Goal: Navigation & Orientation: Find specific page/section

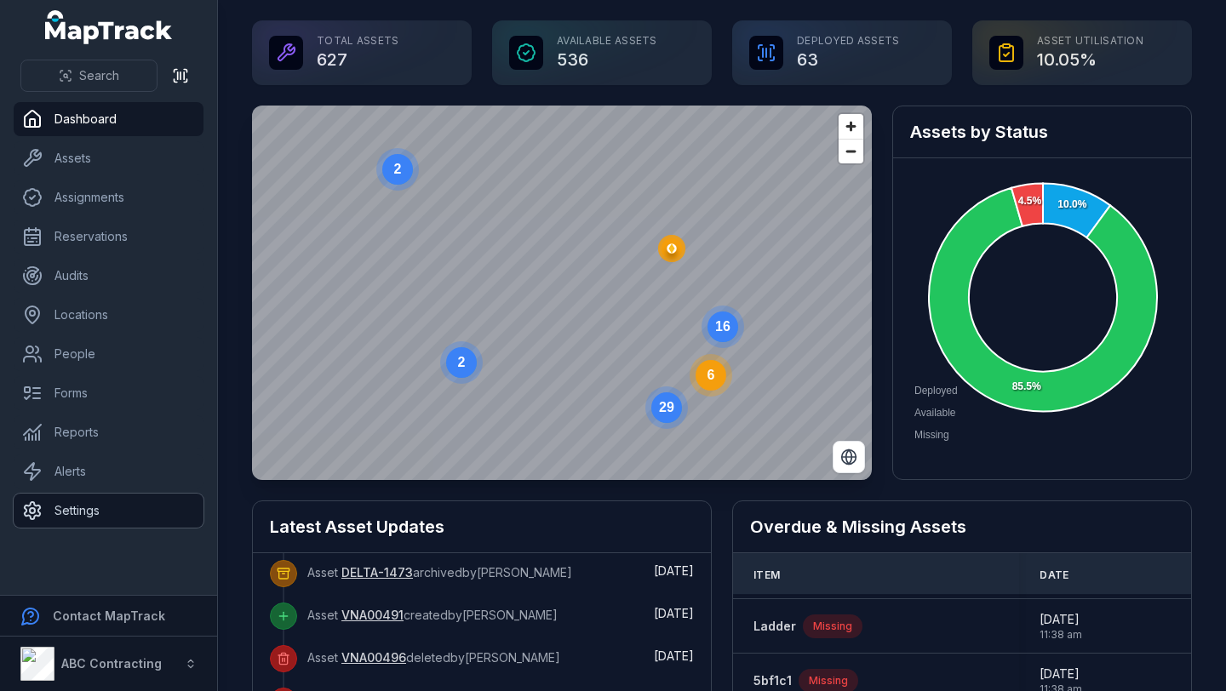
click at [106, 519] on link "Settings" at bounding box center [109, 511] width 190 height 34
click at [66, 508] on link "Settings" at bounding box center [109, 511] width 190 height 34
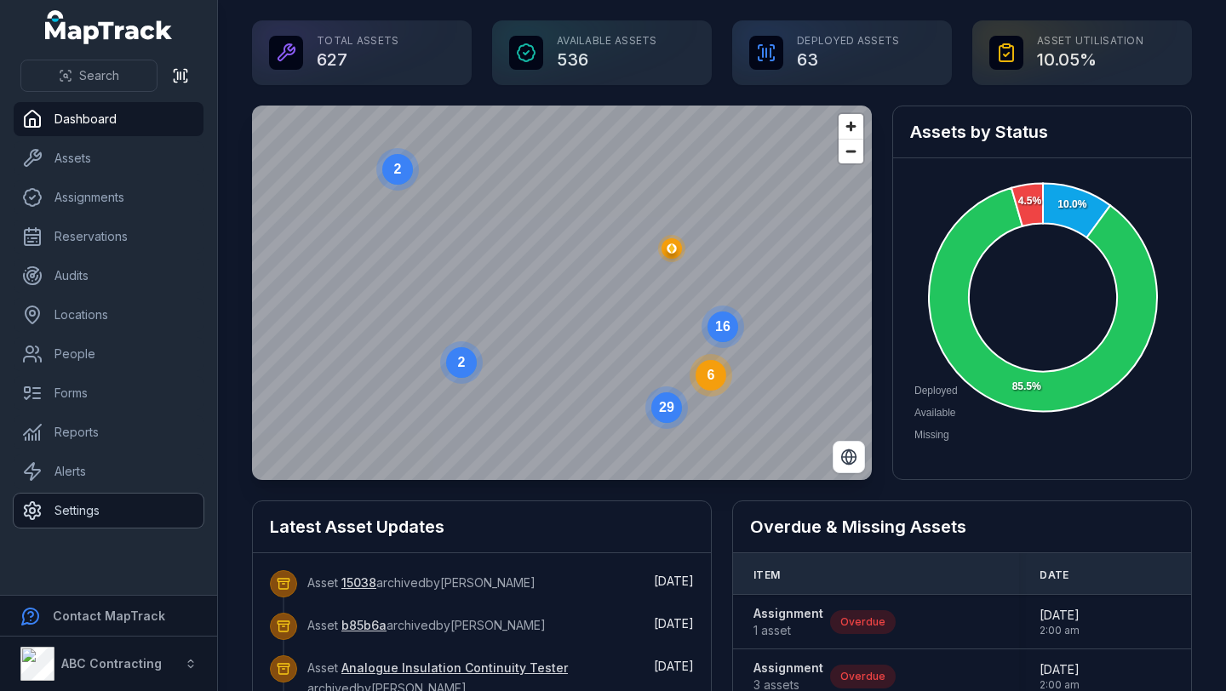
click at [105, 509] on link "Settings" at bounding box center [109, 511] width 190 height 34
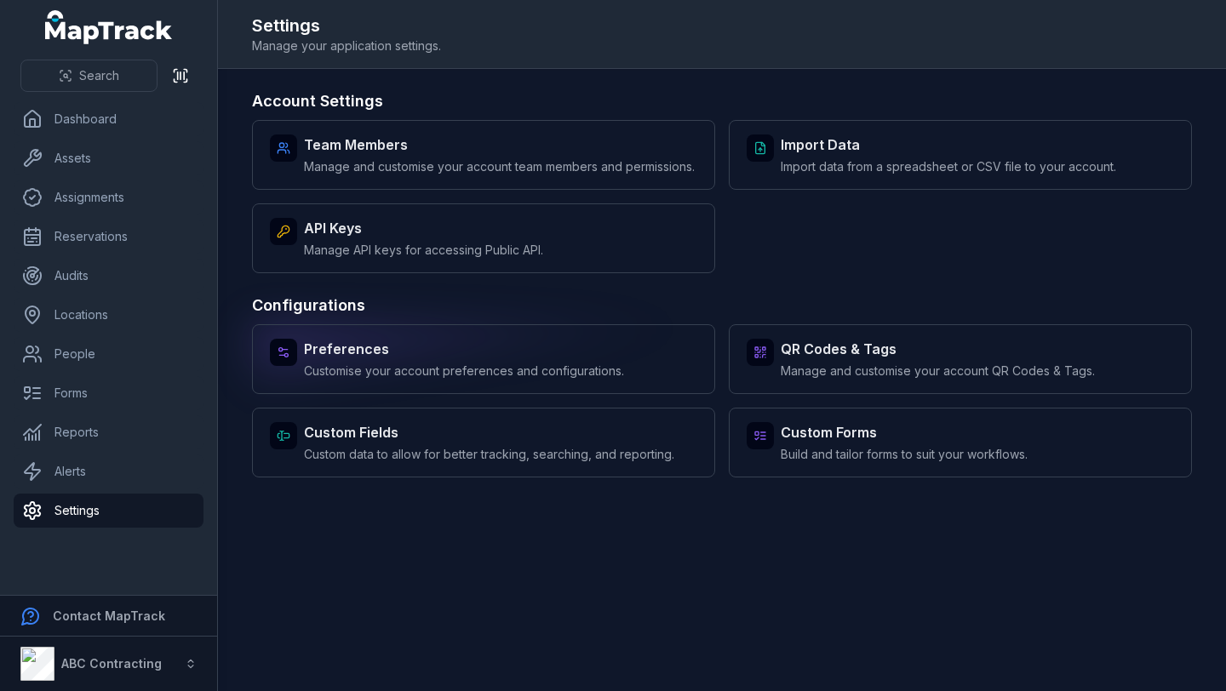
click at [508, 380] on span "Customise your account preferences and configurations." at bounding box center [464, 371] width 320 height 17
select select "****"
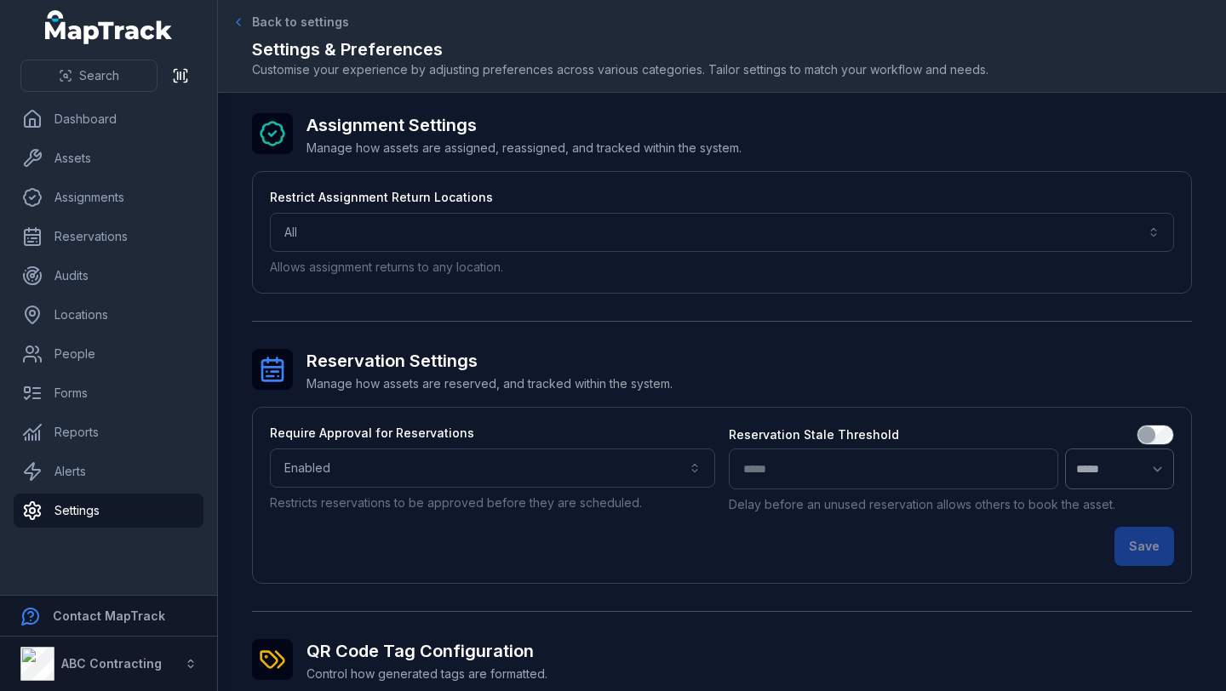
click at [252, 19] on span "Back to settings" at bounding box center [300, 22] width 97 height 17
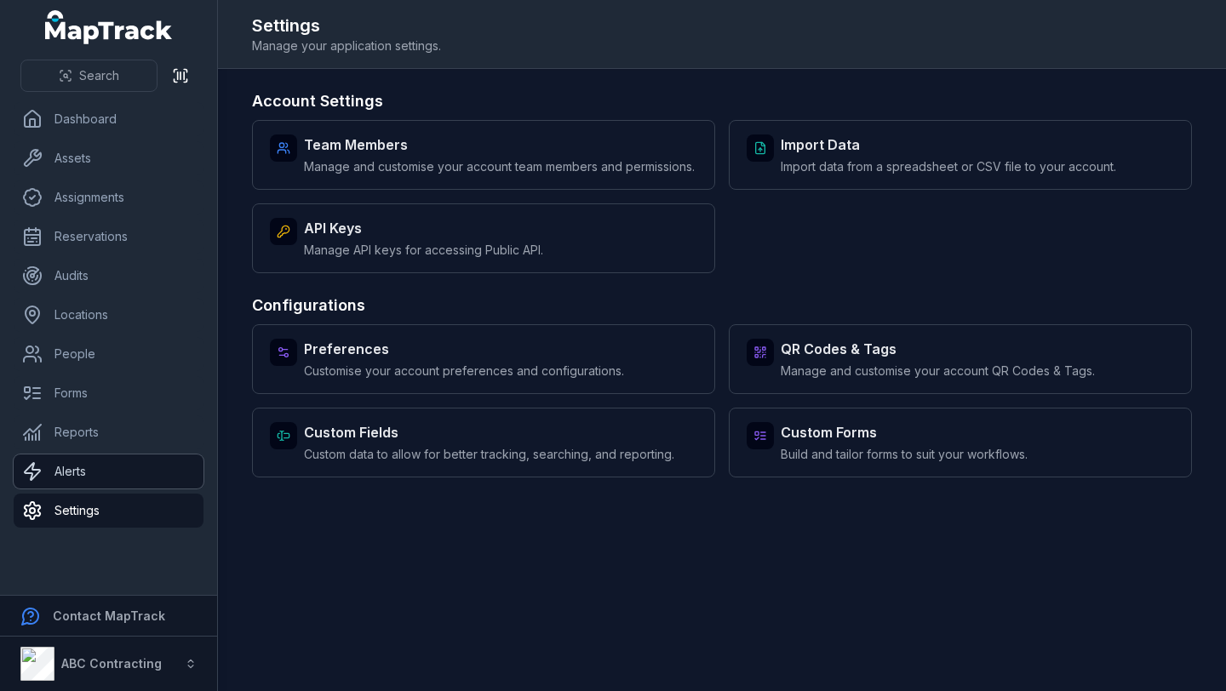
click at [107, 472] on link "Alerts" at bounding box center [109, 472] width 190 height 34
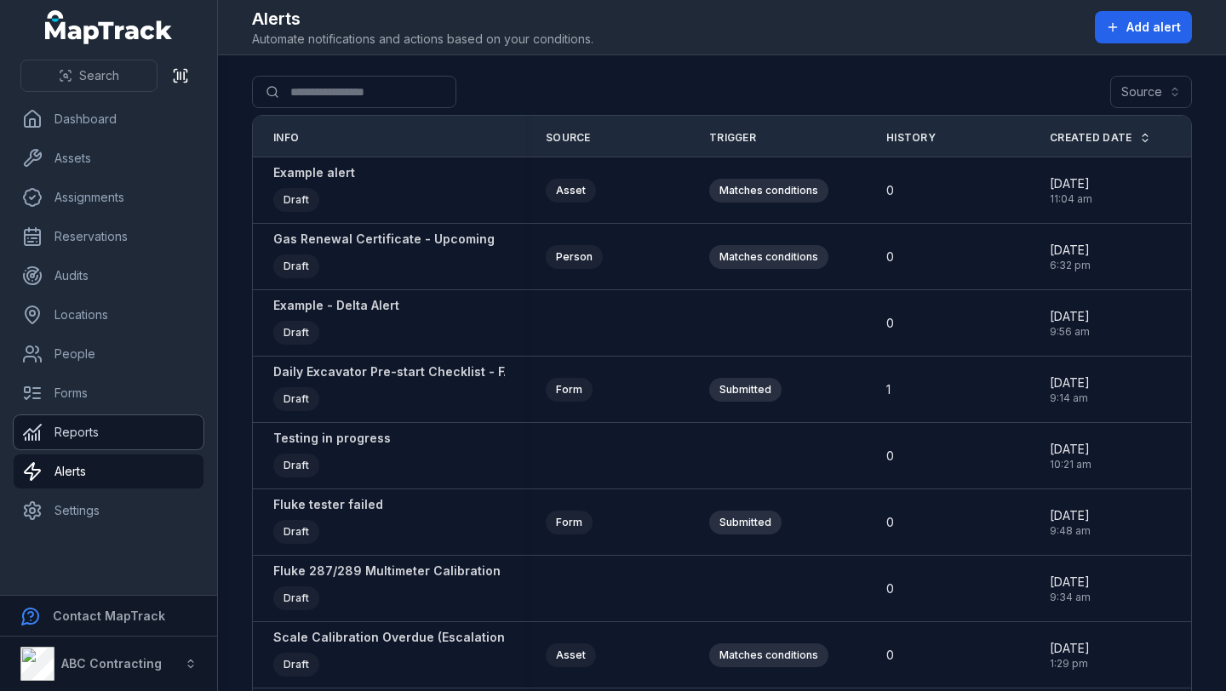
click at [99, 431] on link "Reports" at bounding box center [109, 433] width 190 height 34
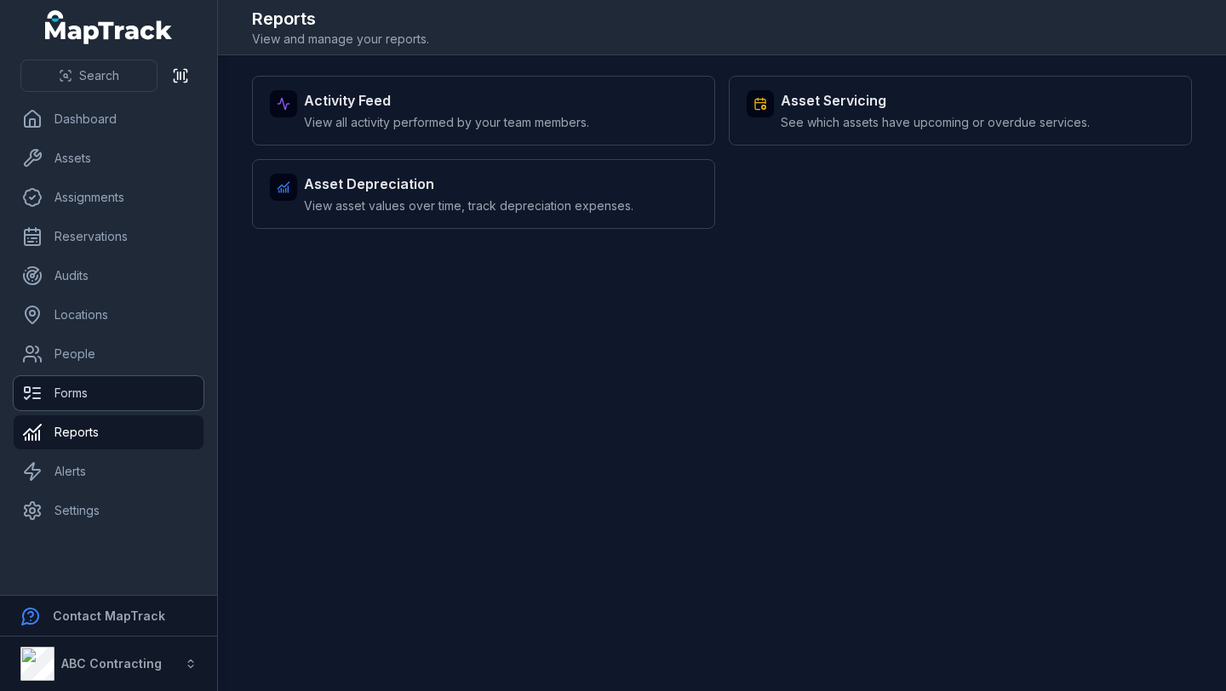
click at [100, 396] on link "Forms" at bounding box center [109, 393] width 190 height 34
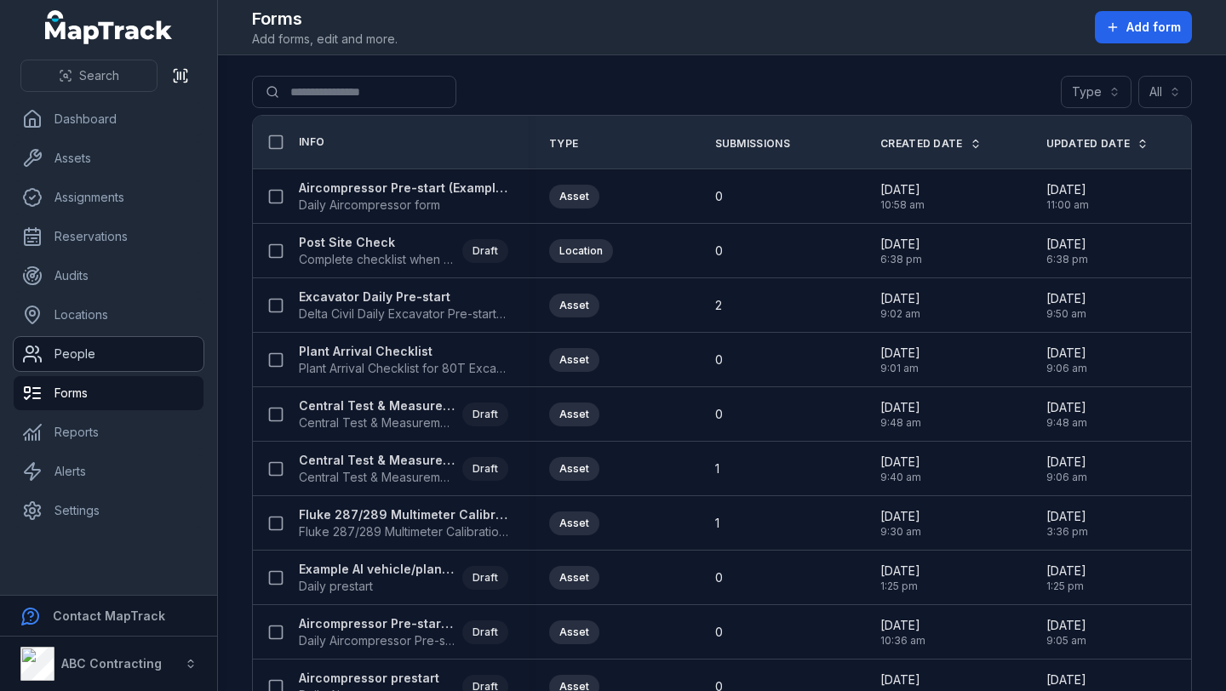
click at [116, 352] on link "People" at bounding box center [109, 354] width 190 height 34
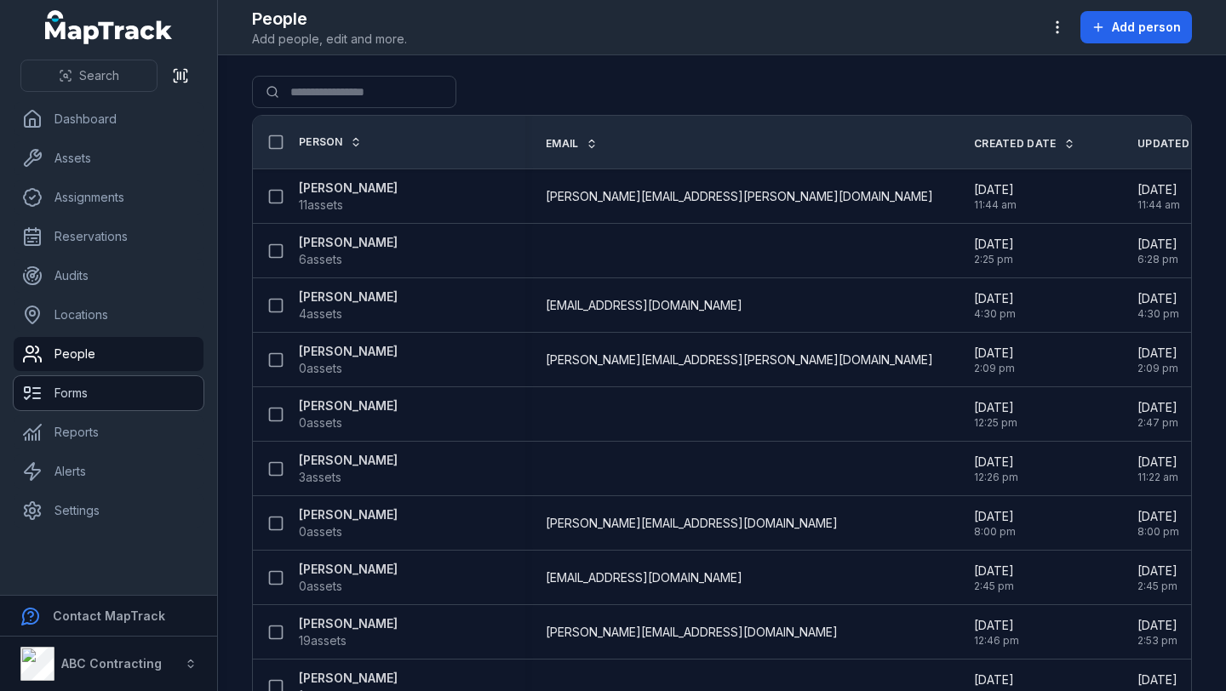
click at [117, 387] on link "Forms" at bounding box center [109, 393] width 190 height 34
click at [731, 111] on div "Search for people" at bounding box center [722, 95] width 940 height 39
click at [165, 382] on link "Forms" at bounding box center [109, 393] width 190 height 34
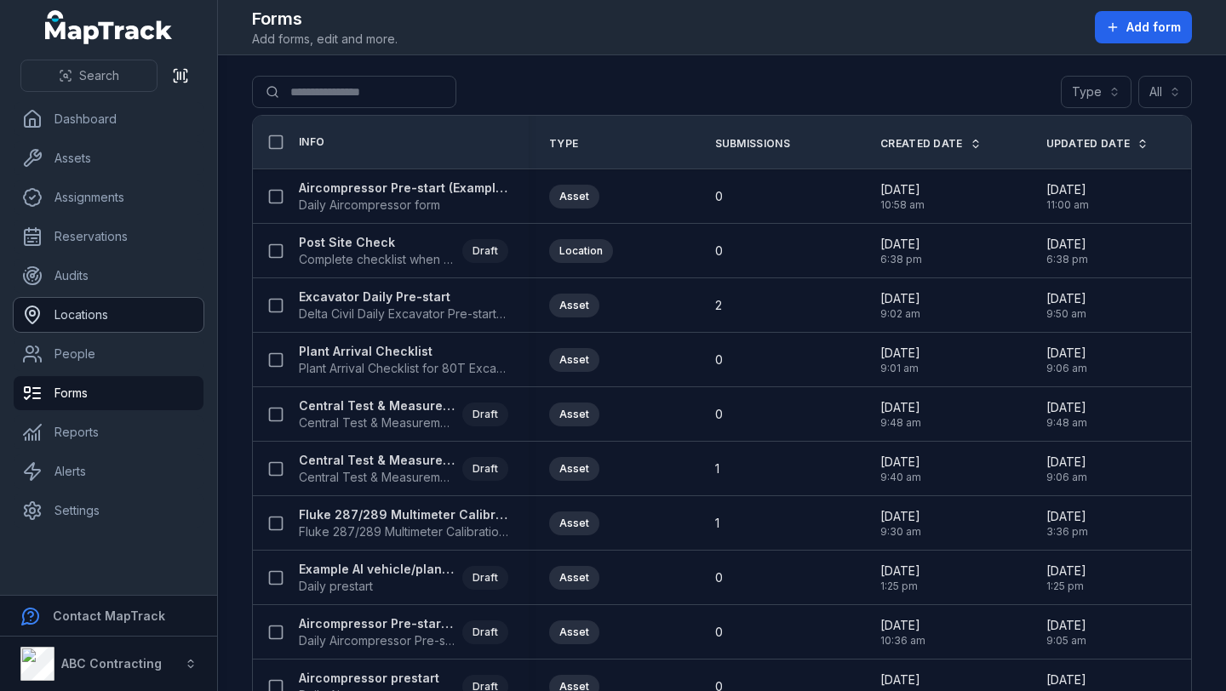
click at [155, 306] on link "Locations" at bounding box center [109, 315] width 190 height 34
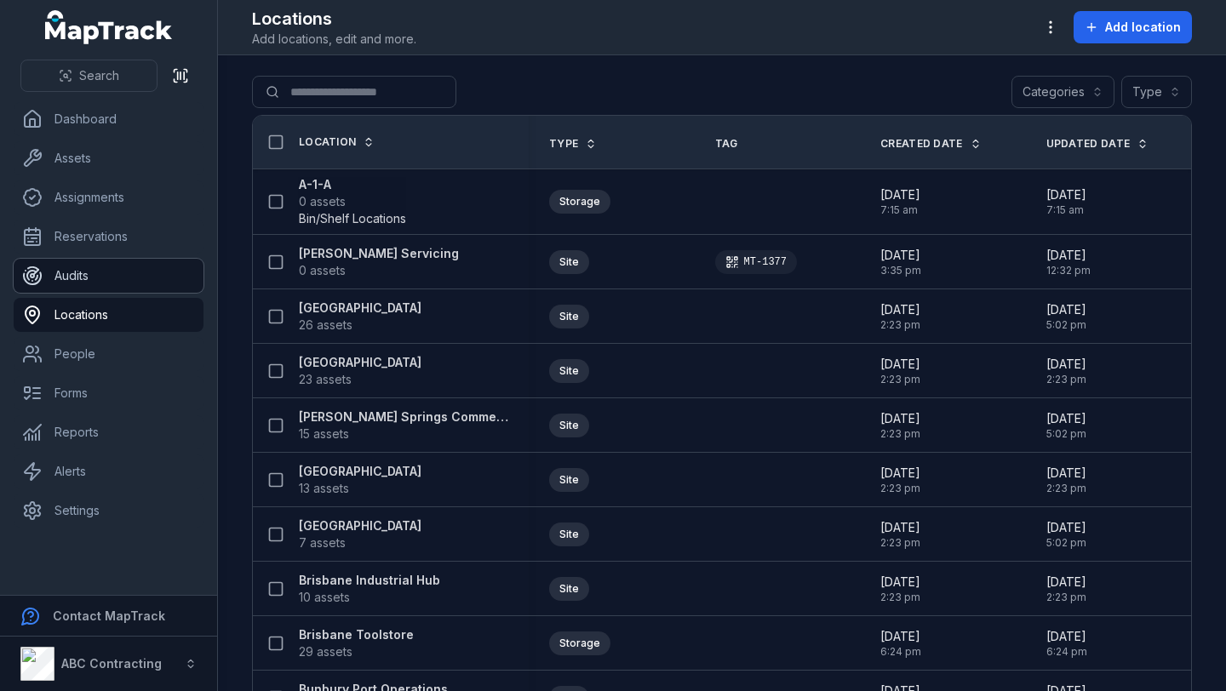
click at [146, 270] on link "Audits" at bounding box center [109, 276] width 190 height 34
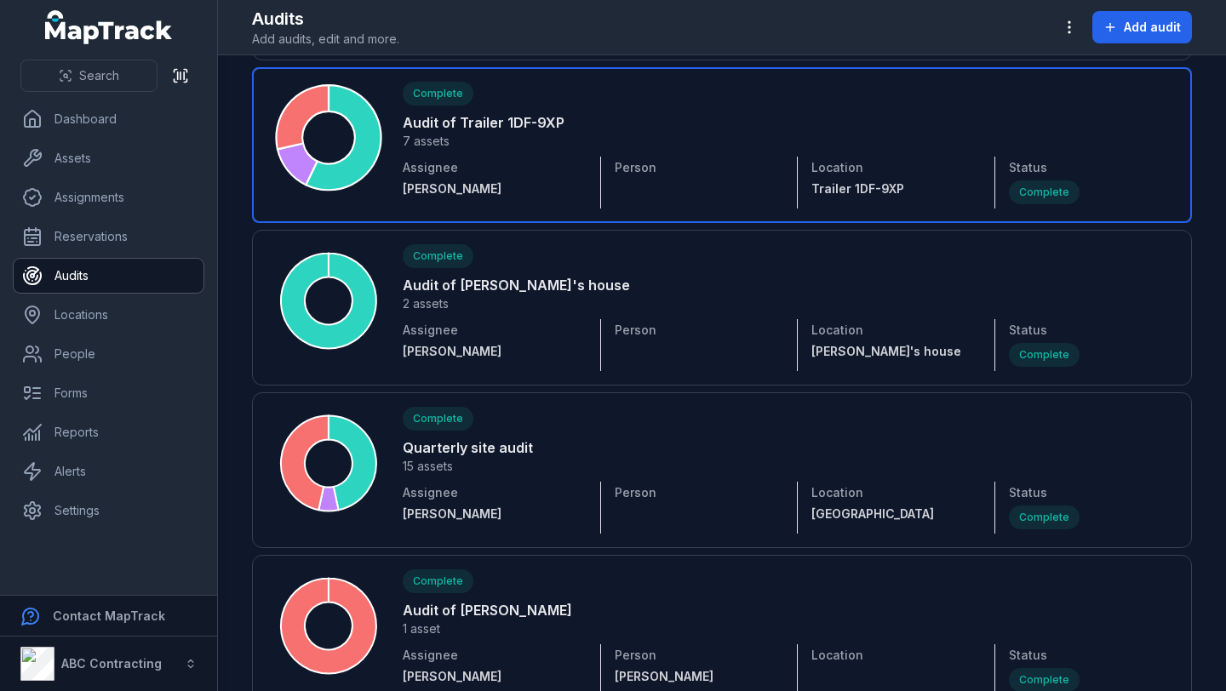
scroll to position [707, 0]
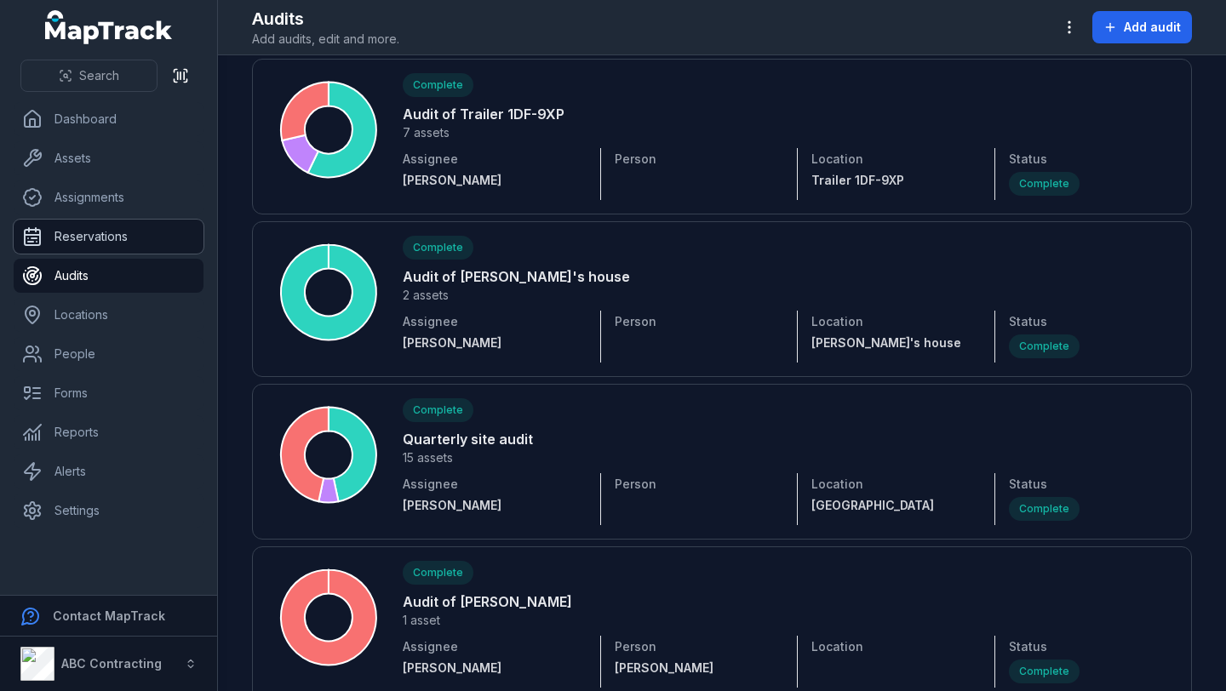
click at [118, 231] on link "Reservations" at bounding box center [109, 237] width 190 height 34
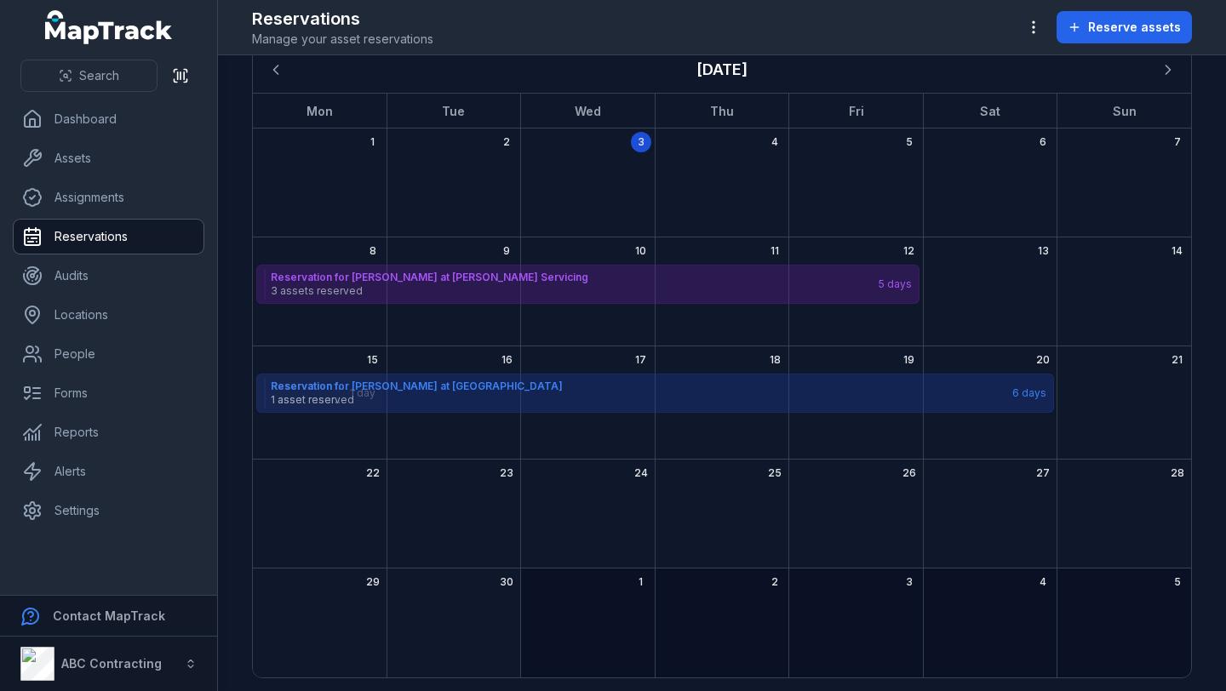
scroll to position [77, 0]
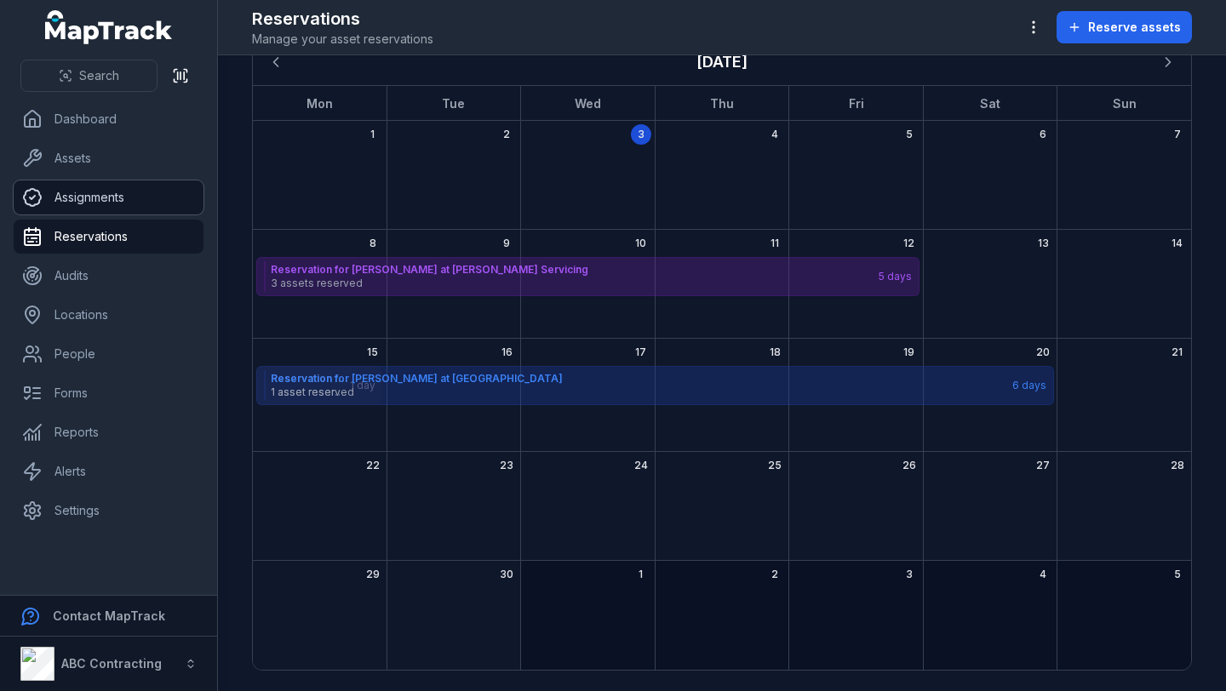
click at [137, 207] on link "Assignments" at bounding box center [109, 198] width 190 height 34
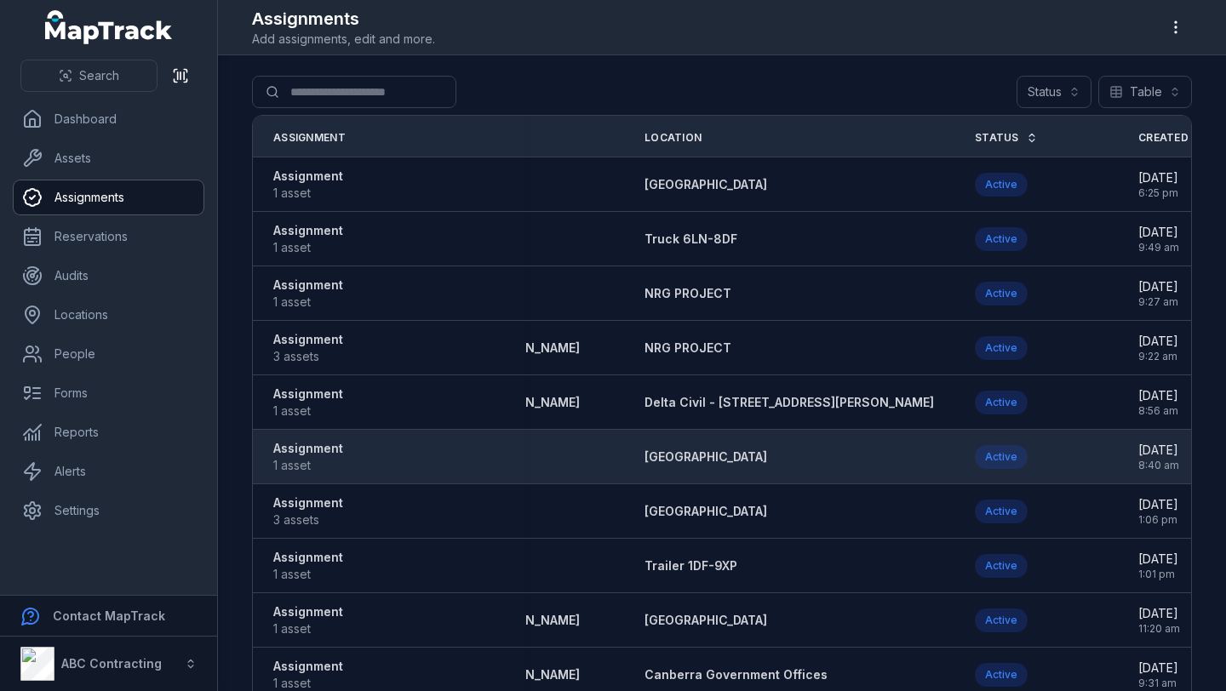
scroll to position [0, 77]
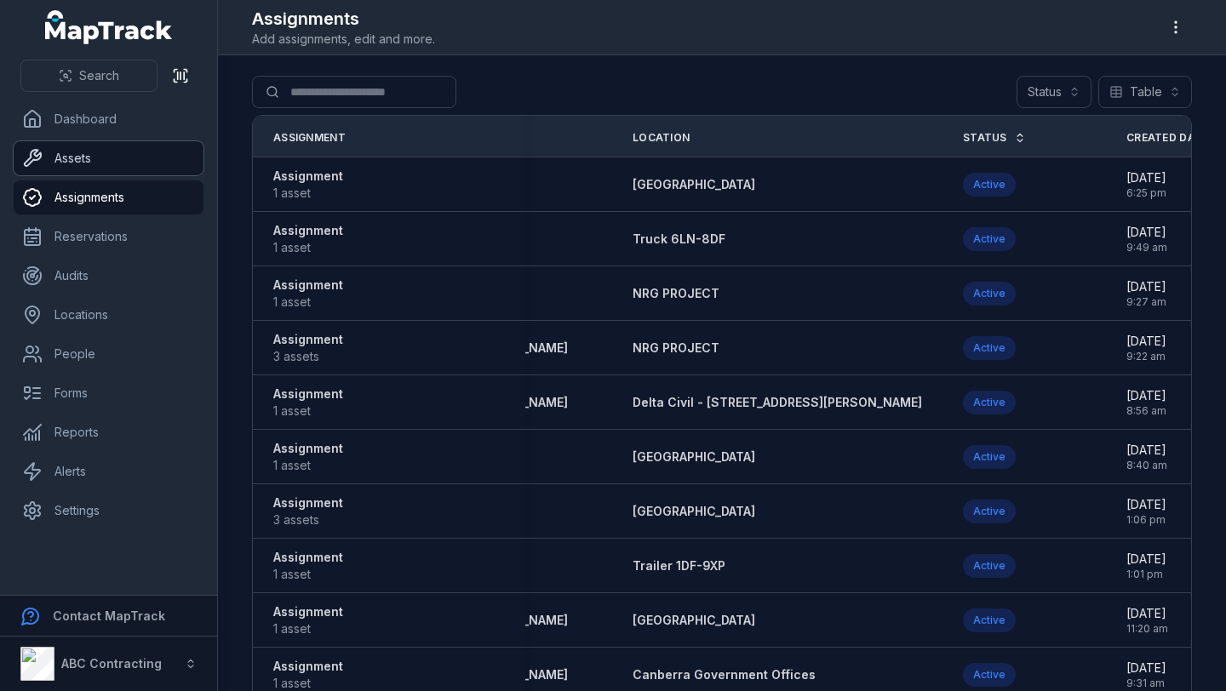
click at [139, 164] on link "Assets" at bounding box center [109, 158] width 190 height 34
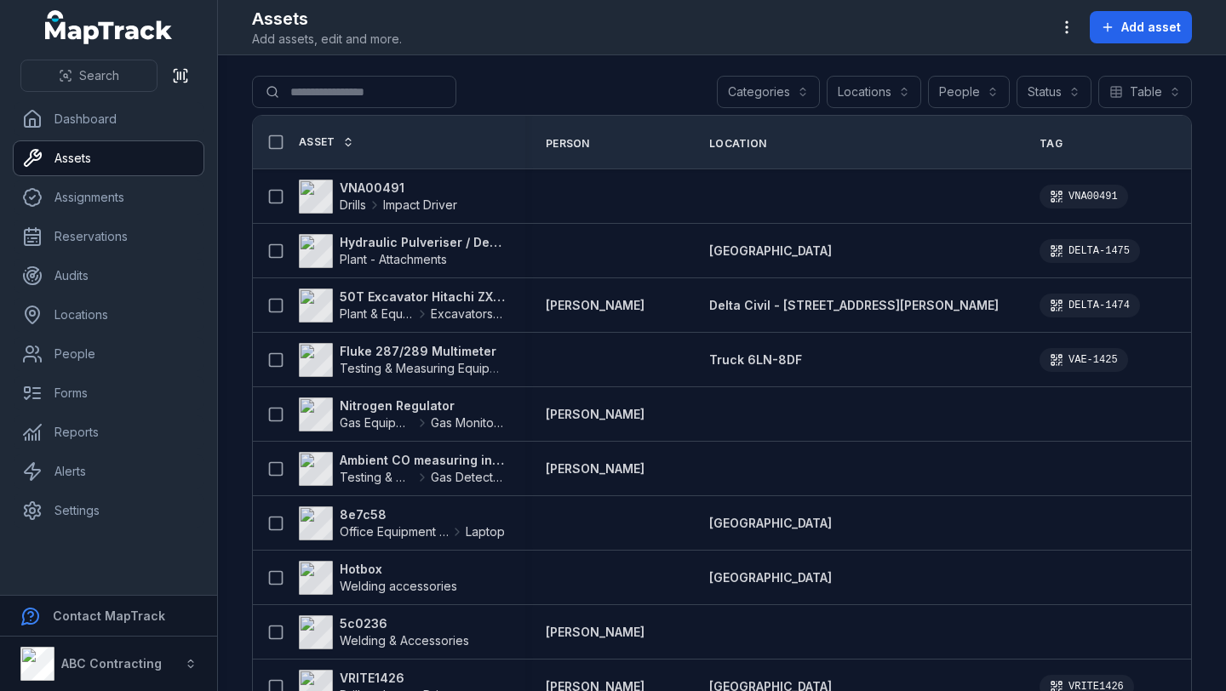
click at [802, 85] on button "Categories" at bounding box center [768, 92] width 103 height 32
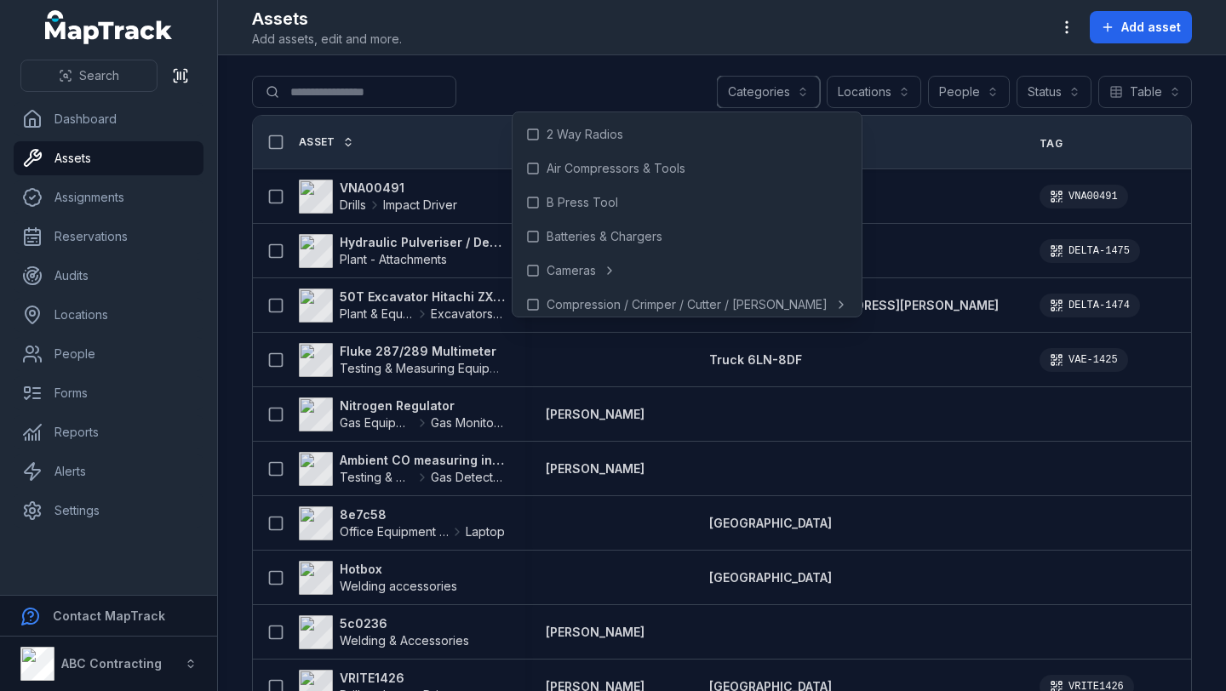
click at [805, 84] on button "Categories" at bounding box center [768, 92] width 103 height 32
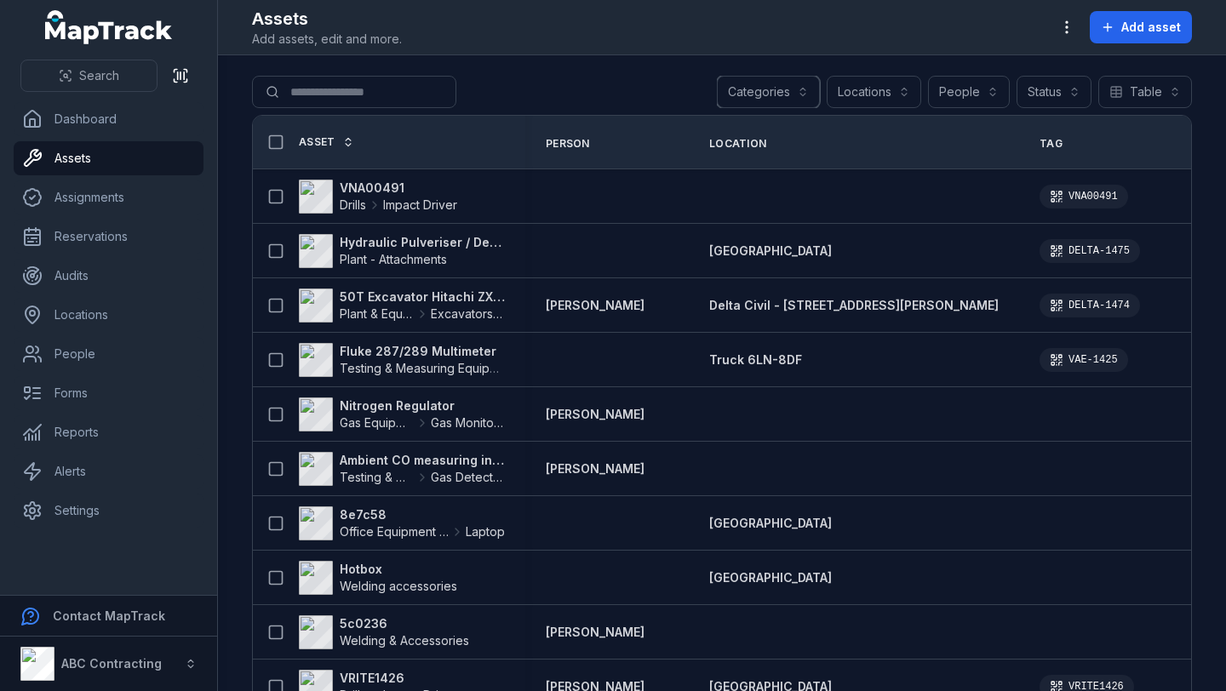
click at [875, 94] on button "Locations" at bounding box center [874, 92] width 95 height 32
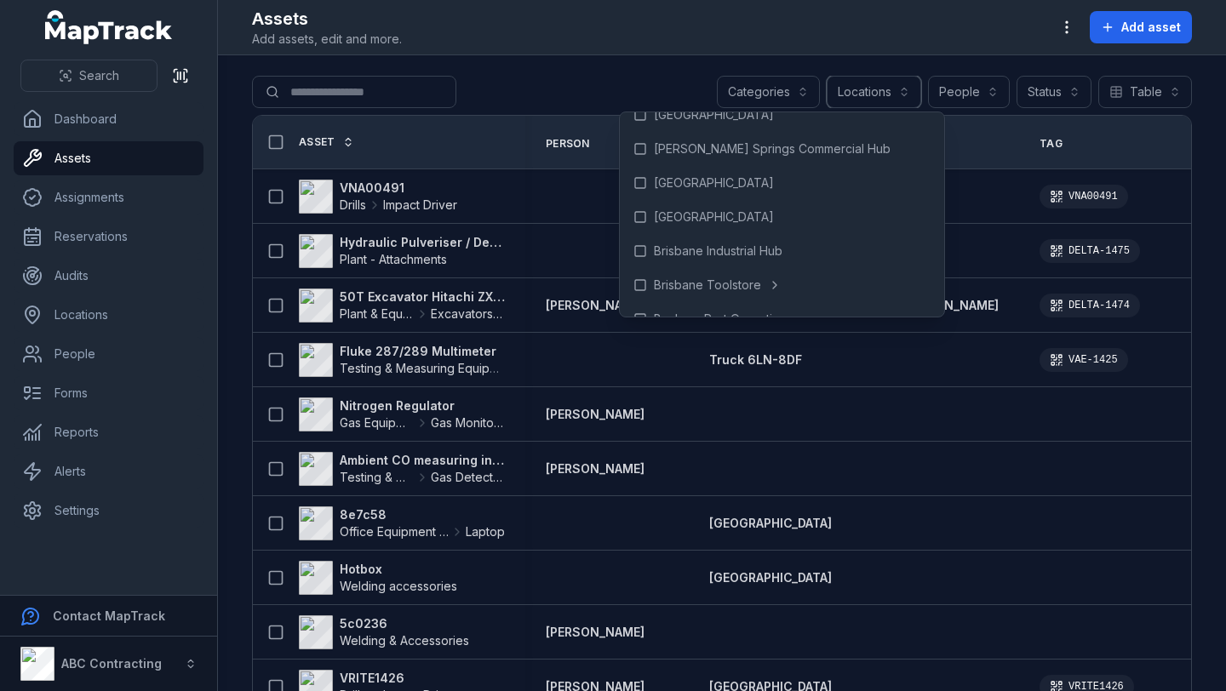
scroll to position [131, 0]
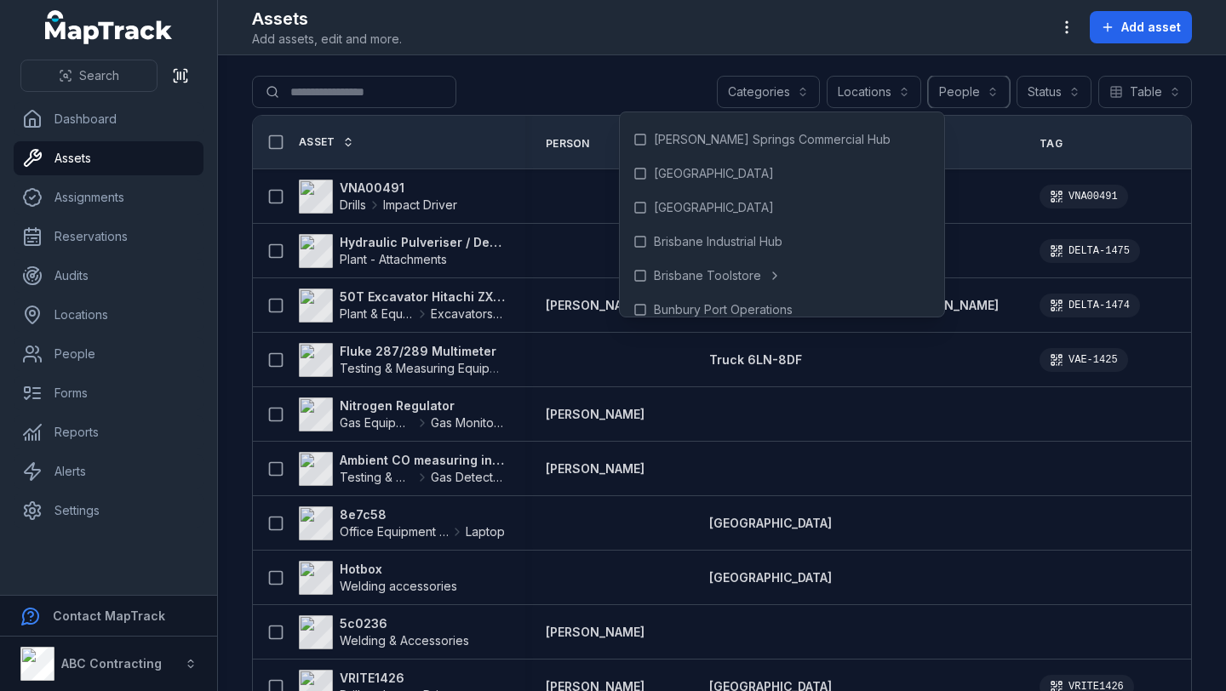
click at [953, 95] on button "People" at bounding box center [969, 92] width 82 height 32
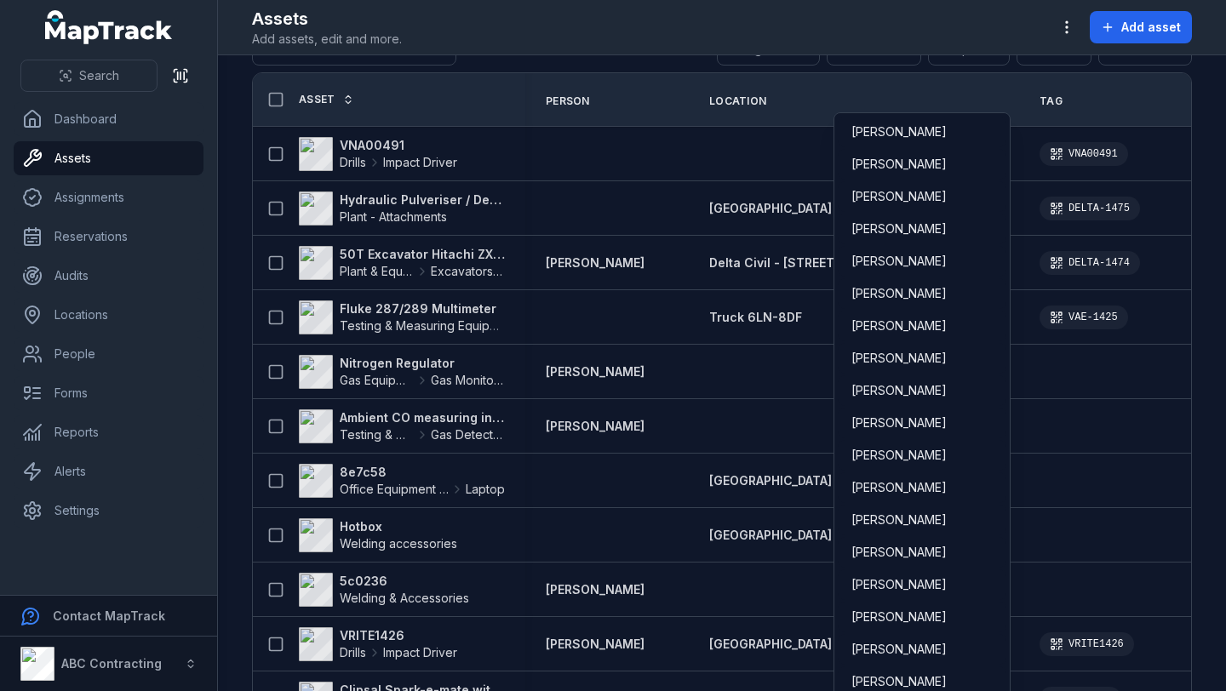
scroll to position [0, 0]
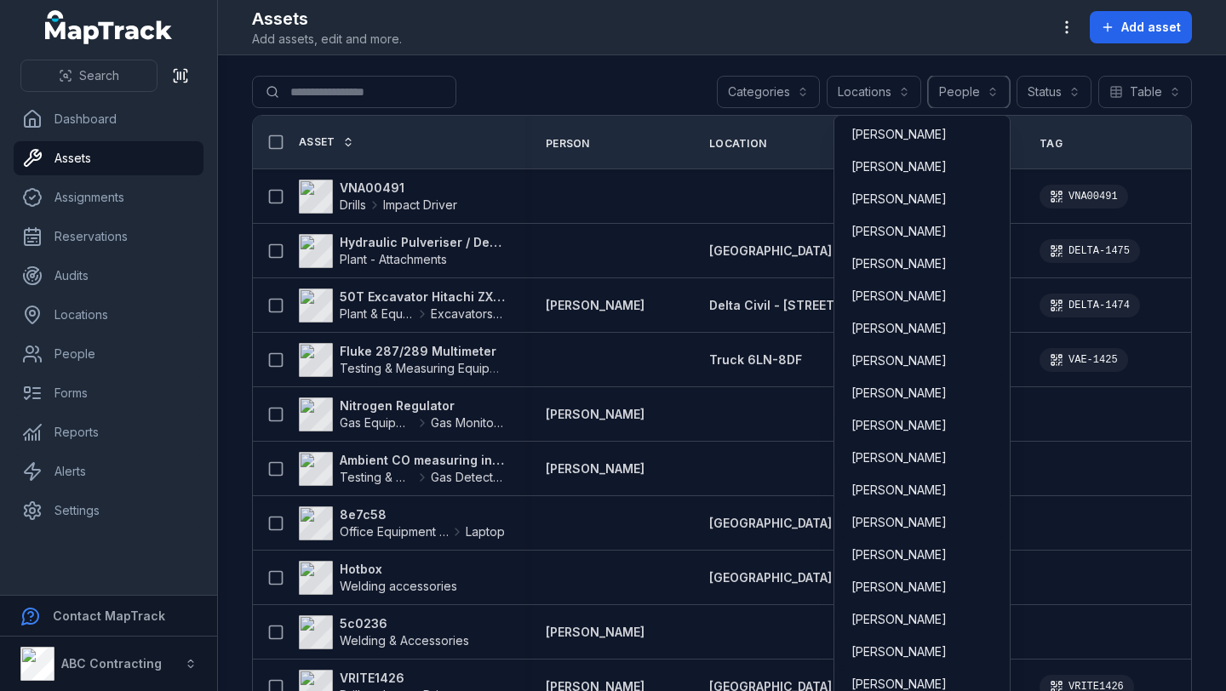
click at [981, 83] on button "People" at bounding box center [969, 92] width 82 height 32
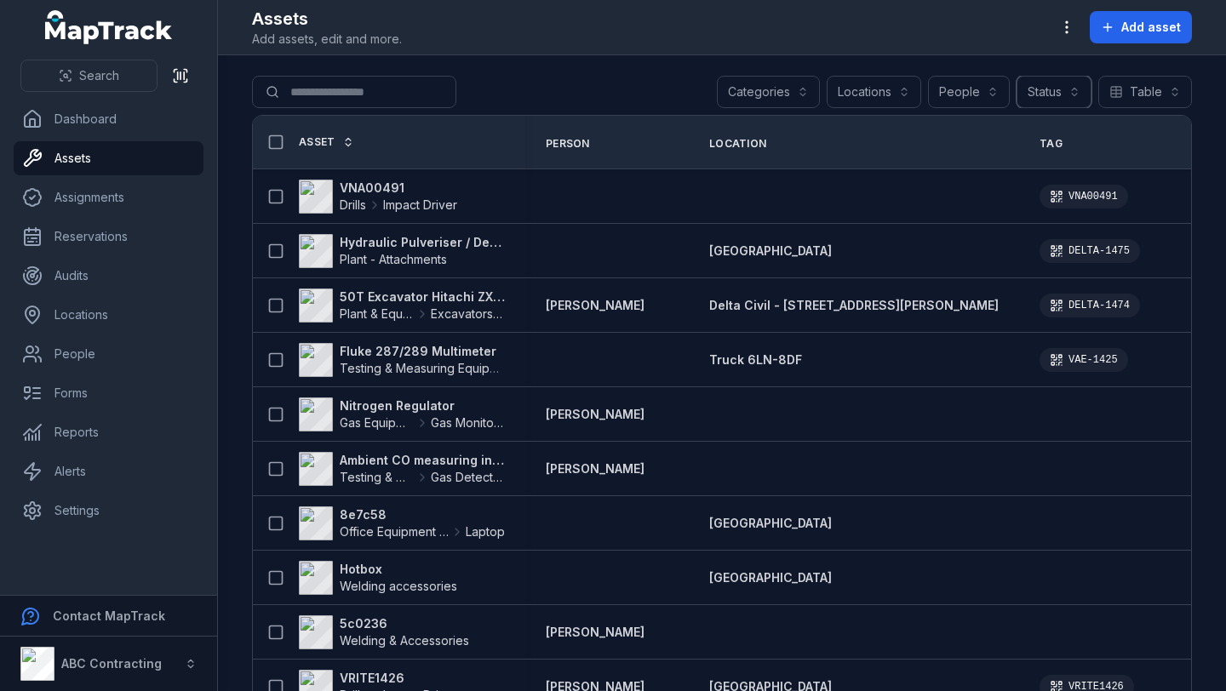
click at [1061, 89] on button "Status" at bounding box center [1054, 92] width 75 height 32
click at [1139, 85] on div "Categories Locations People Status Table *****" at bounding box center [954, 92] width 475 height 32
click at [1135, 93] on button "Table *****" at bounding box center [1146, 92] width 94 height 32
click at [1134, 161] on span "List" at bounding box center [1127, 166] width 18 height 17
